Goal: Check status: Check status

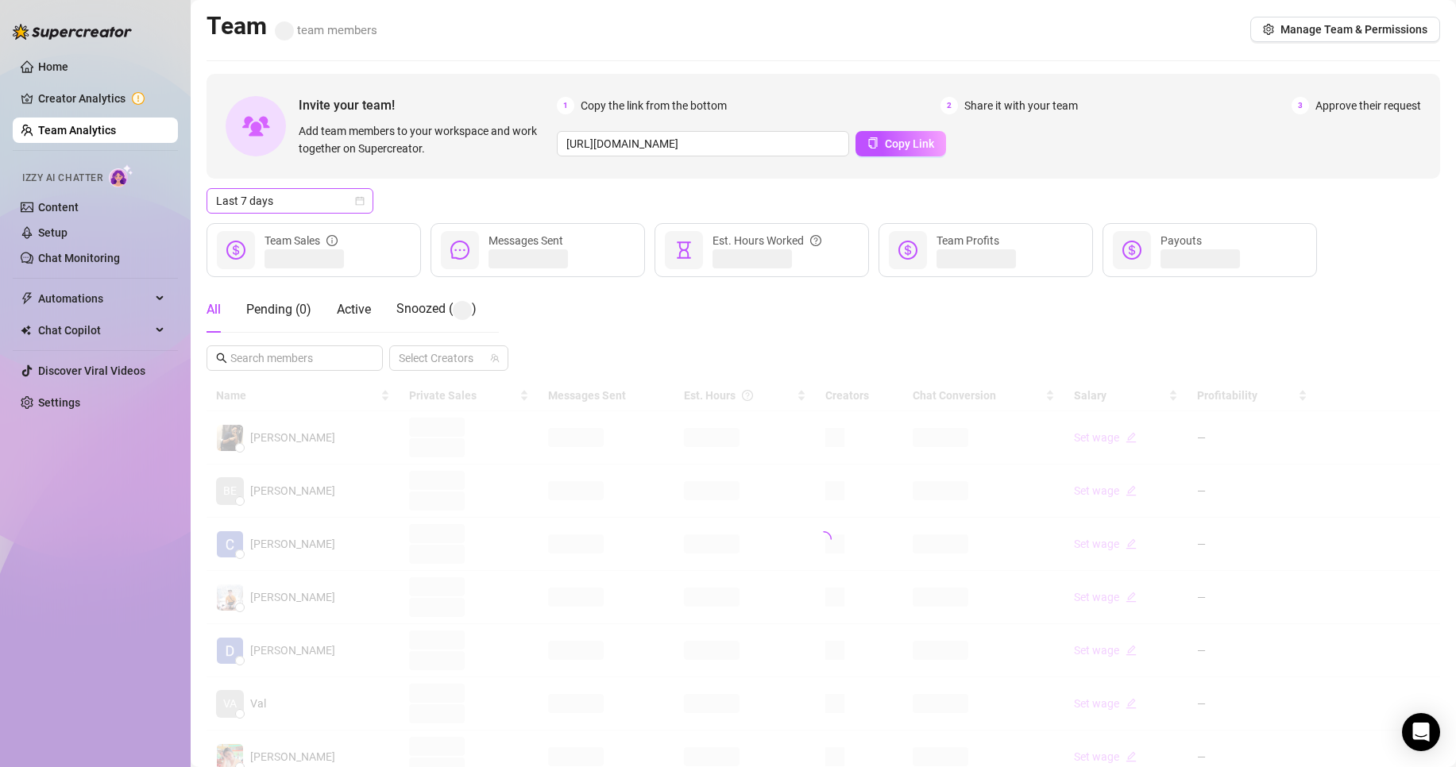
click at [302, 209] on span "Last 7 days" at bounding box center [290, 201] width 148 height 24
click at [267, 327] on div "Custom date" at bounding box center [289, 334] width 141 height 17
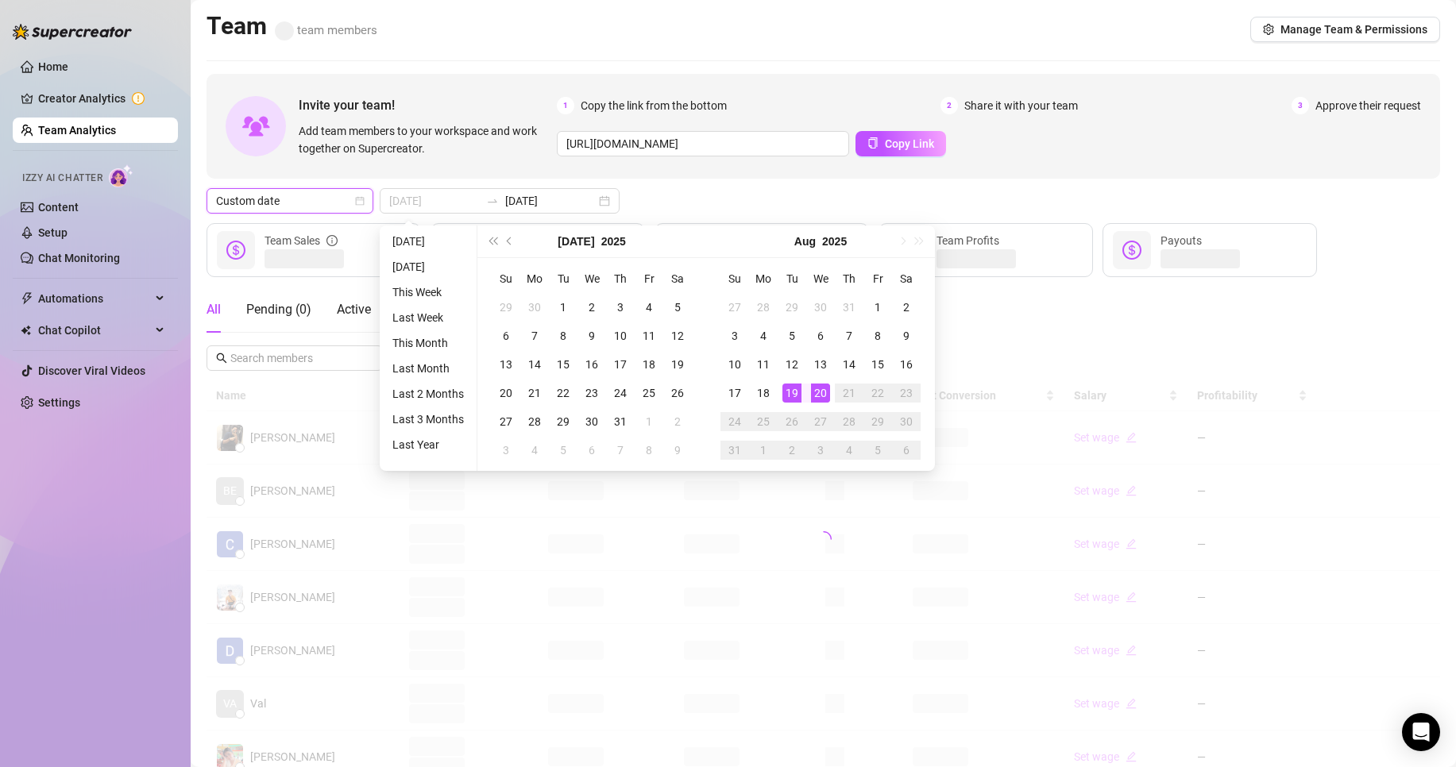
type input "[DATE]"
click at [817, 395] on div "20" at bounding box center [820, 393] width 19 height 19
click at [816, 395] on div "20" at bounding box center [820, 393] width 19 height 19
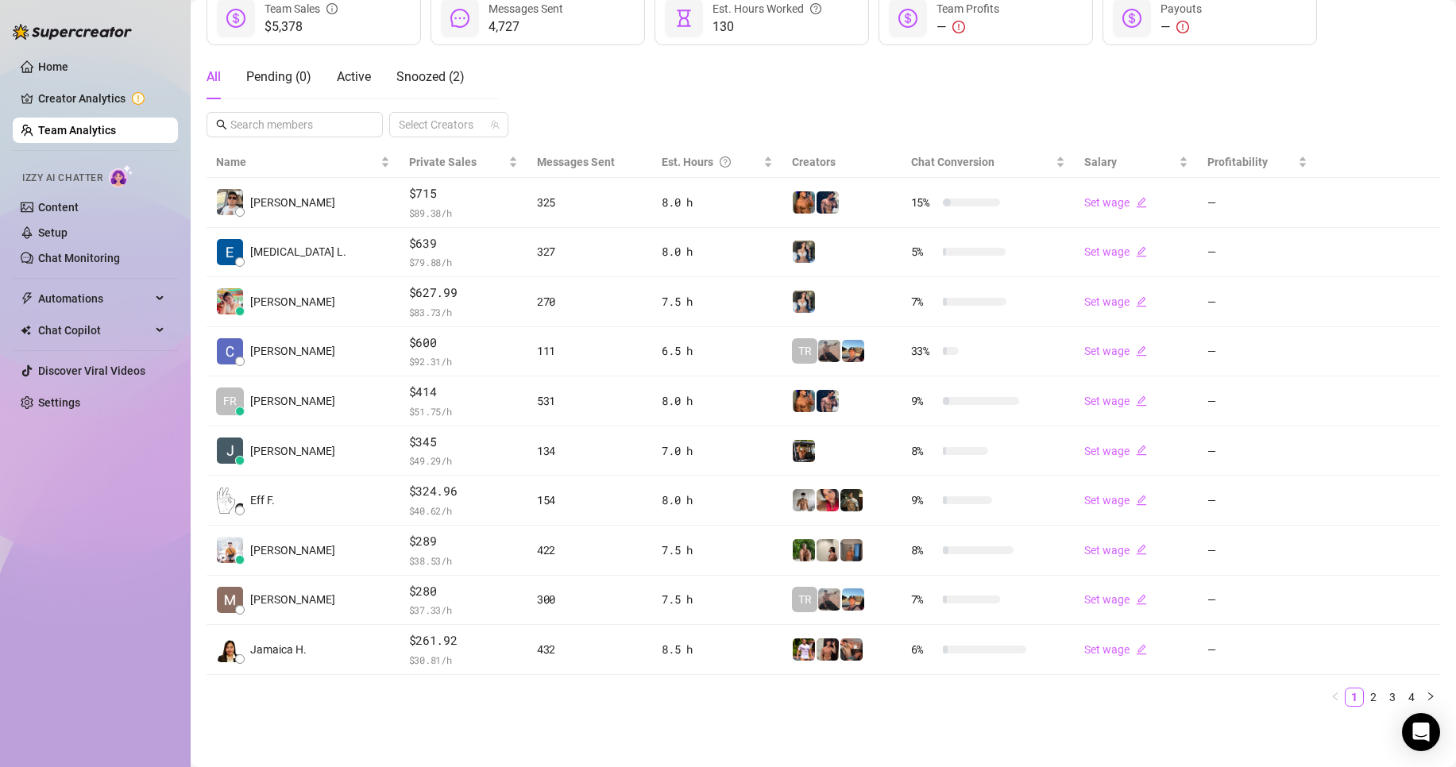
scroll to position [232, 0]
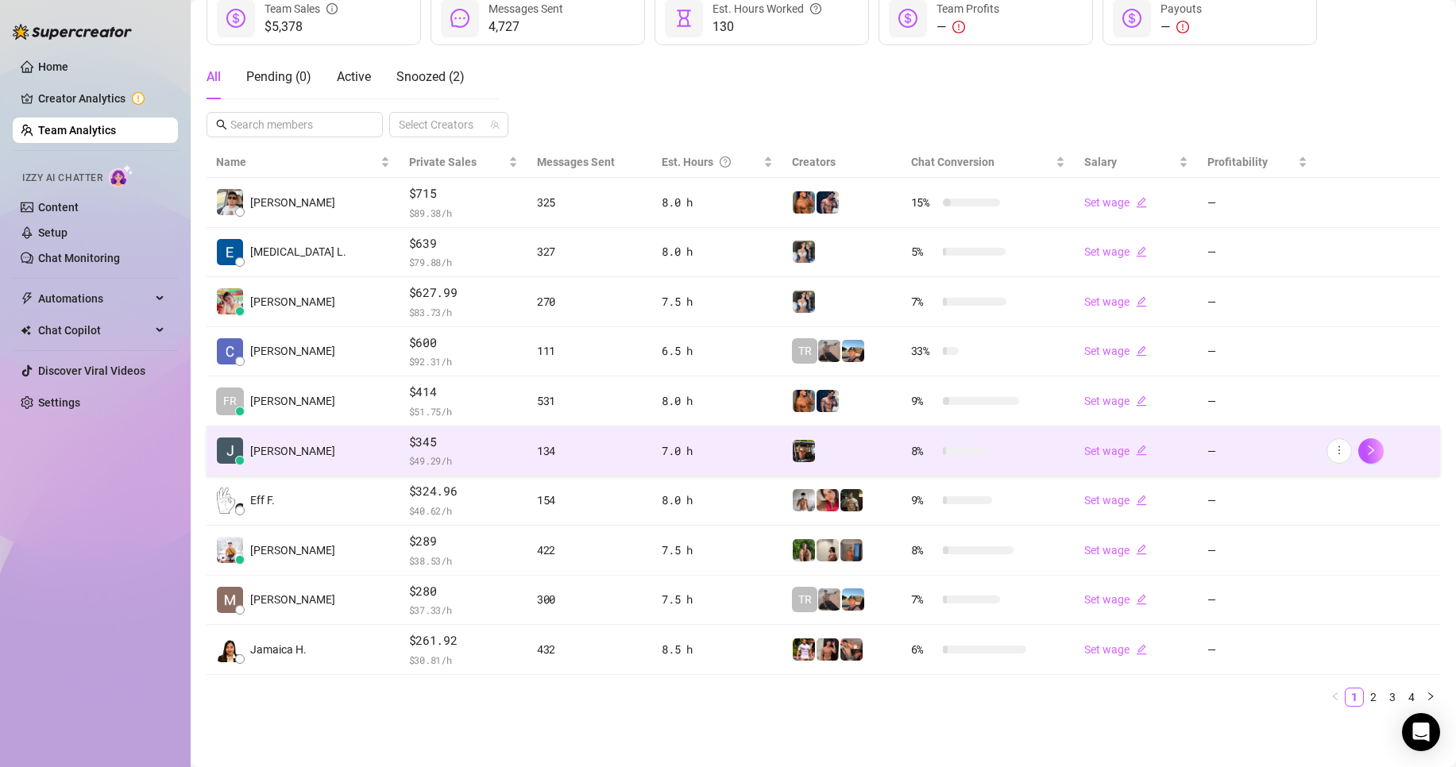
click at [422, 457] on span "$ 49.29 /h" at bounding box center [463, 461] width 109 height 16
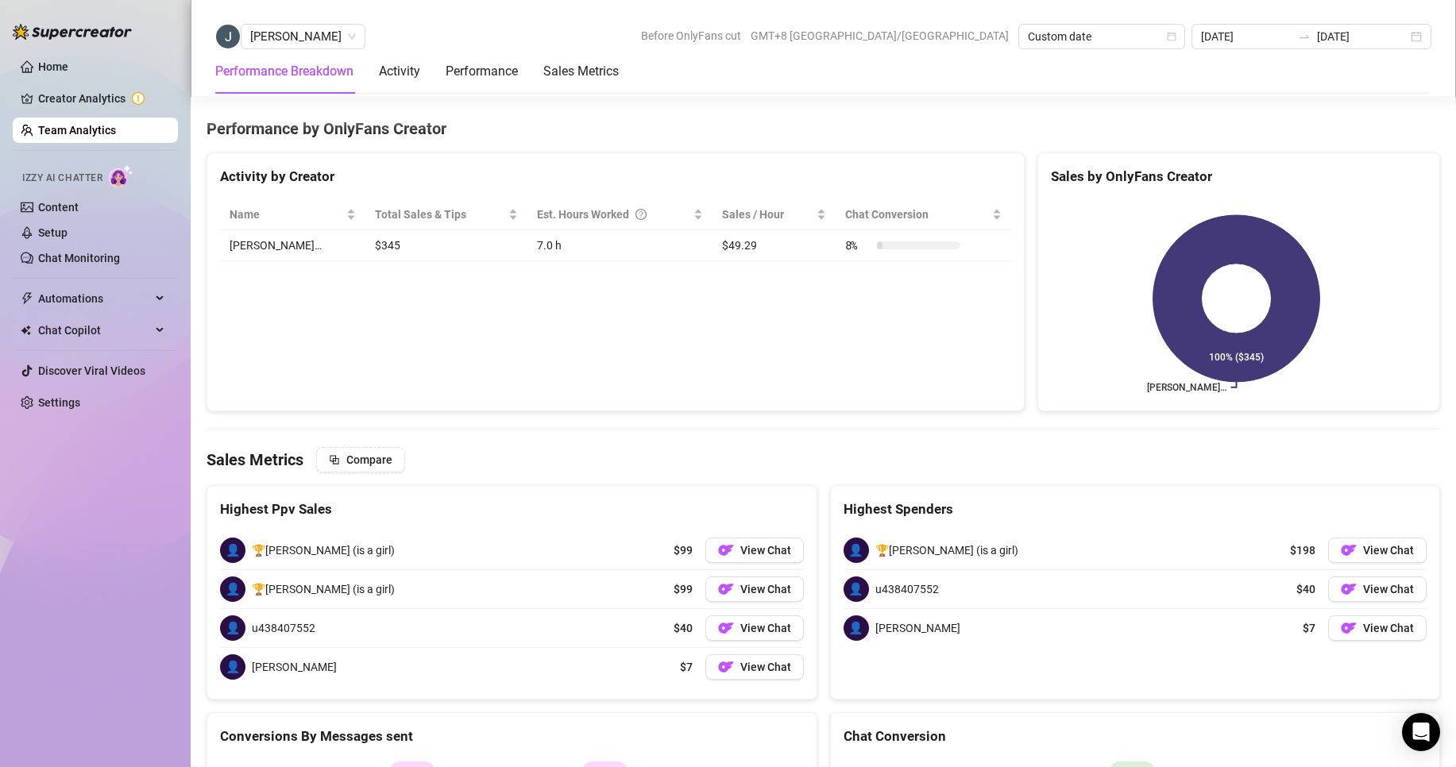
scroll to position [1697, 0]
